Goal: Entertainment & Leisure: Consume media (video, audio)

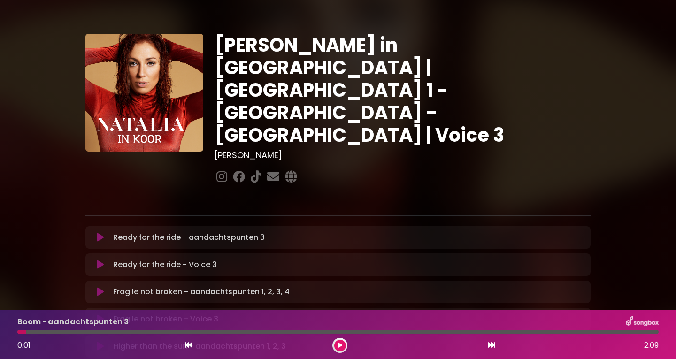
scroll to position [235, 0]
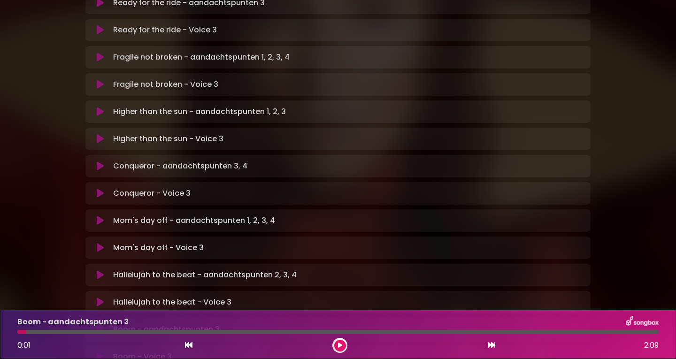
click at [100, 298] on icon at bounding box center [100, 302] width 7 height 9
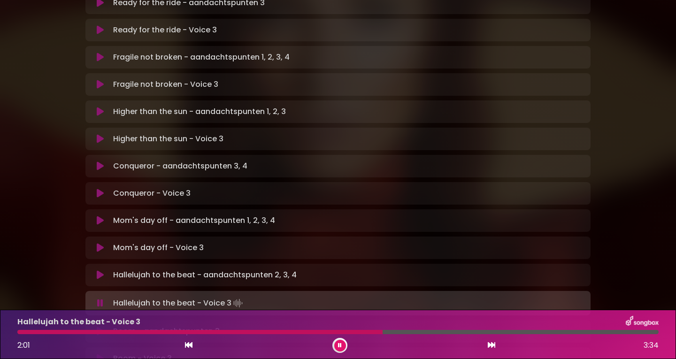
click at [313, 331] on div at bounding box center [199, 332] width 365 height 4
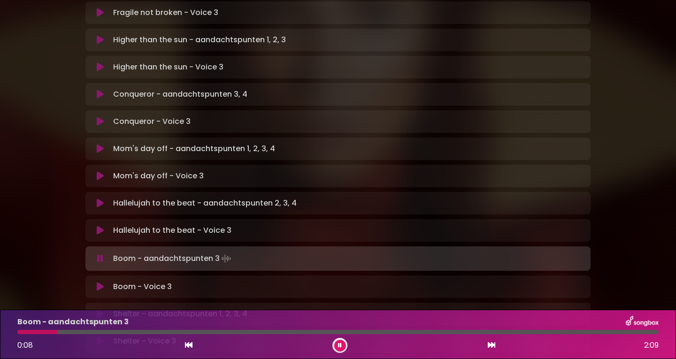
scroll to position [328, 0]
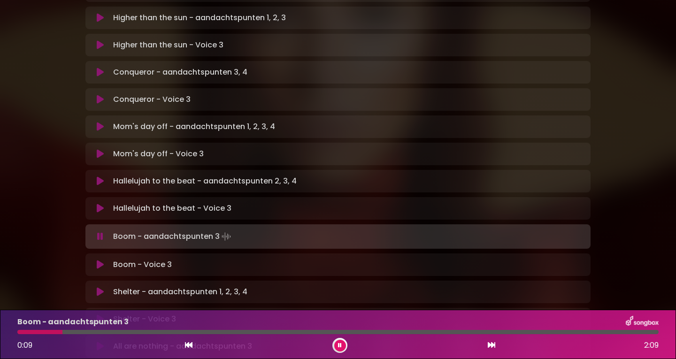
click at [99, 260] on icon at bounding box center [100, 264] width 7 height 9
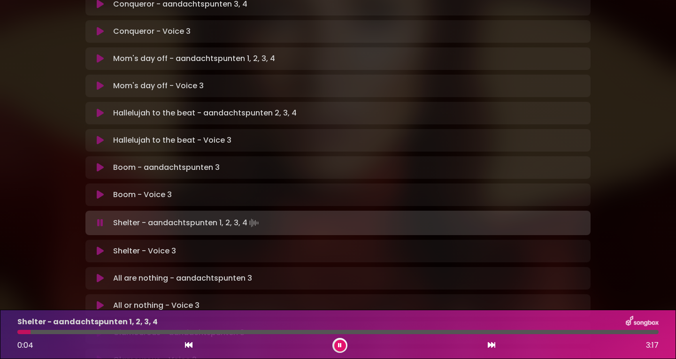
scroll to position [422, 0]
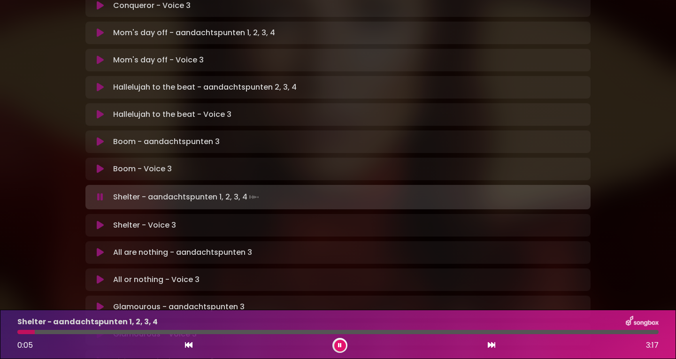
click at [98, 275] on icon at bounding box center [100, 279] width 7 height 9
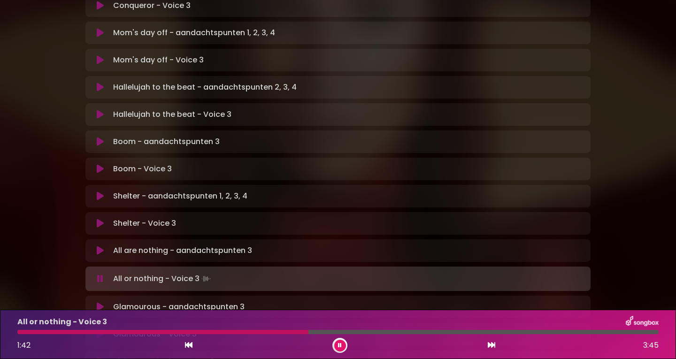
click at [92, 329] on div "All or nothing - Voice 3 1:42 3:45" at bounding box center [338, 334] width 652 height 37
click at [96, 329] on div "All or nothing - Voice 3 1:43 3:45" at bounding box center [338, 334] width 652 height 37
click at [95, 331] on div at bounding box center [164, 332] width 295 height 4
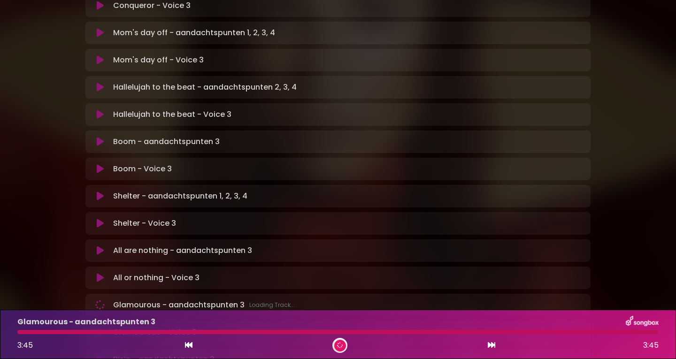
click at [21, 330] on div at bounding box center [337, 332] width 641 height 4
click at [101, 328] on icon at bounding box center [100, 332] width 7 height 9
click at [95, 328] on button at bounding box center [100, 332] width 18 height 9
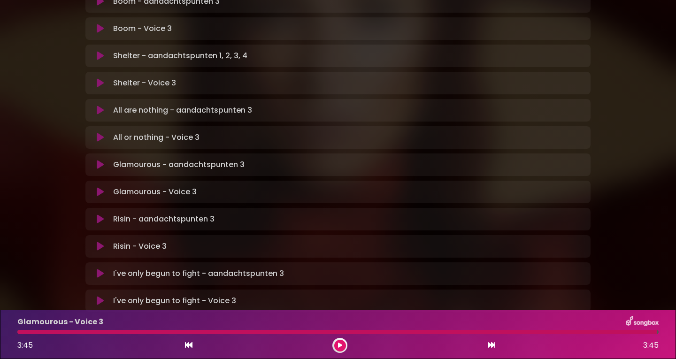
scroll to position [563, 0]
click at [99, 296] on icon at bounding box center [100, 300] width 7 height 9
click at [99, 241] on icon at bounding box center [100, 245] width 7 height 9
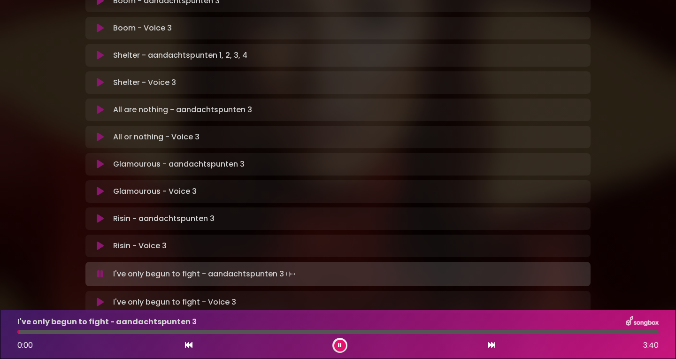
click at [99, 298] on icon at bounding box center [100, 302] width 7 height 9
